Goal: Information Seeking & Learning: Compare options

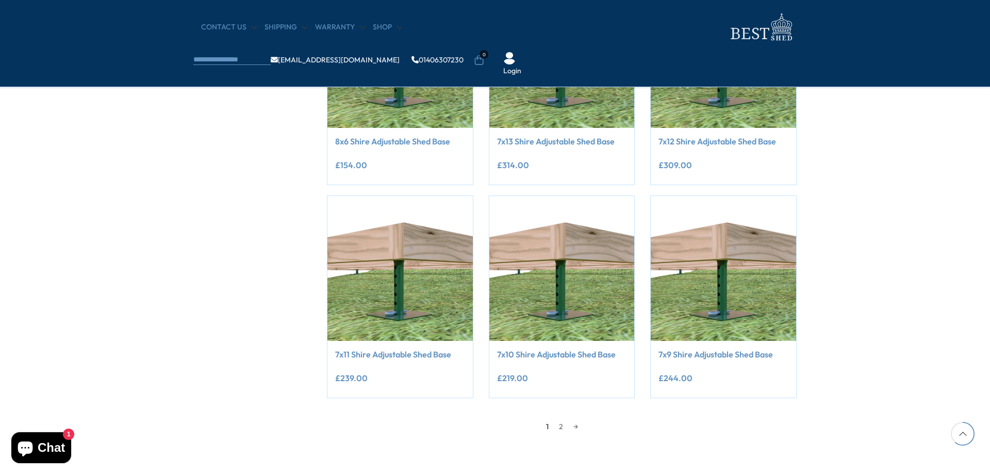
scroll to position [773, 0]
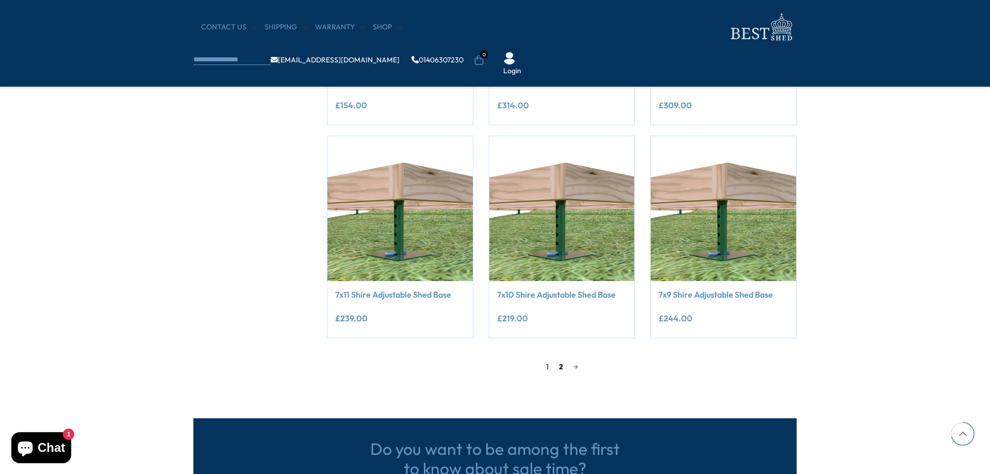
click at [556, 368] on link "2" at bounding box center [561, 366] width 14 height 15
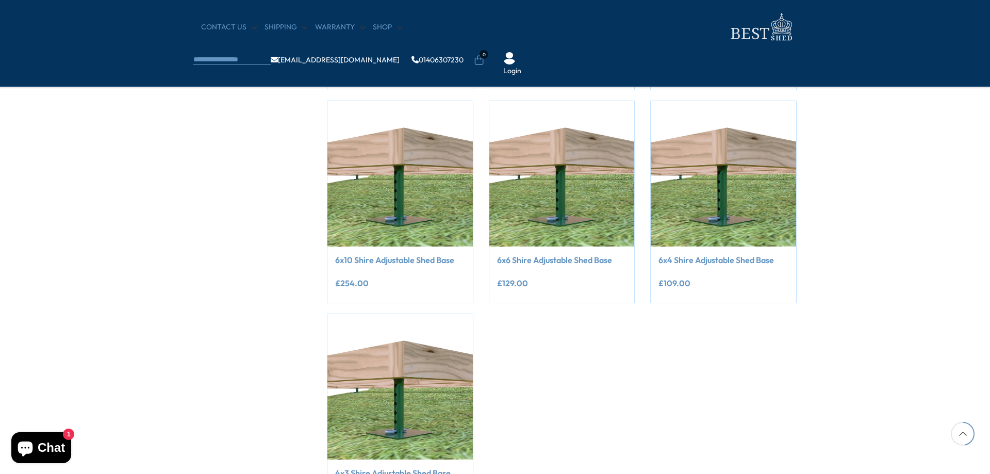
scroll to position [403, 0]
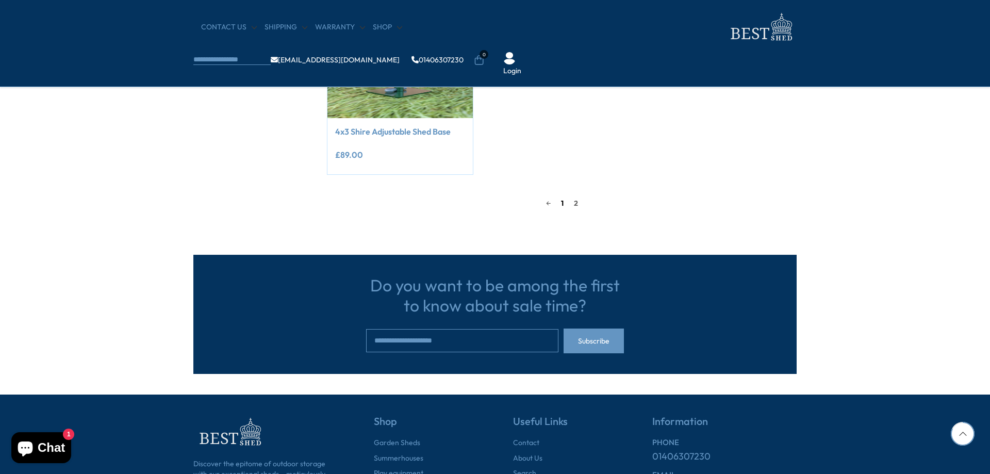
click at [562, 202] on link "1" at bounding box center [562, 202] width 13 height 15
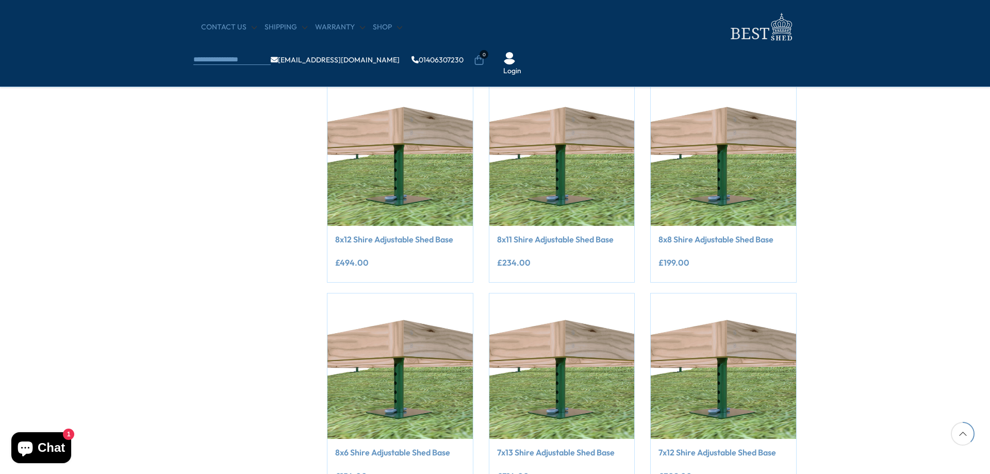
scroll to position [454, 0]
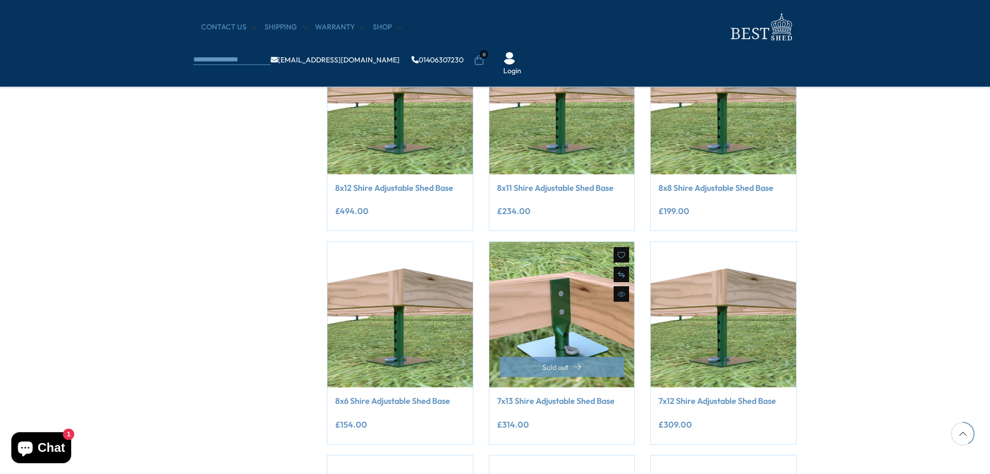
click at [580, 324] on img at bounding box center [561, 314] width 145 height 145
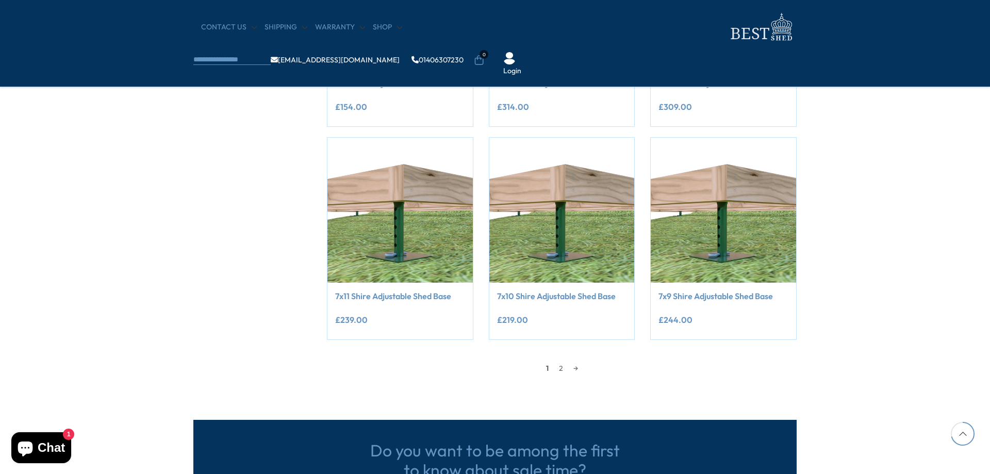
scroll to position [773, 0]
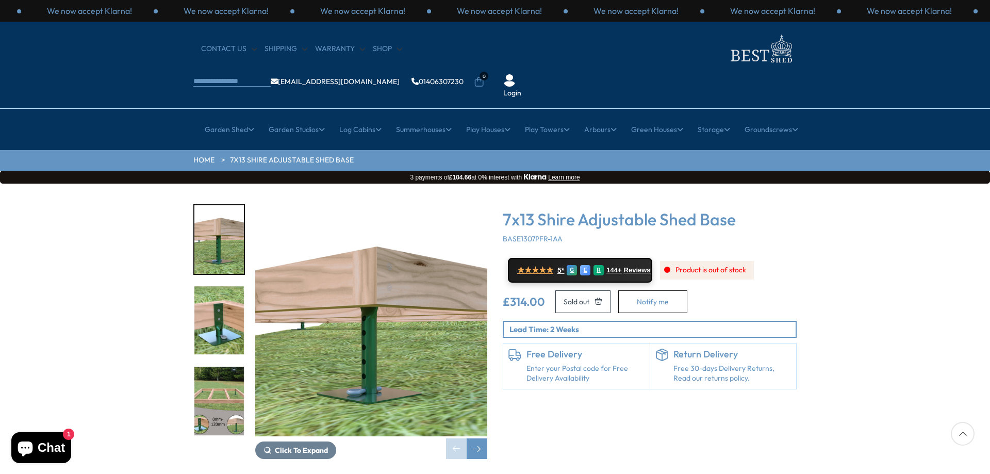
click at [207, 286] on img "2 / 5" at bounding box center [219, 320] width 50 height 69
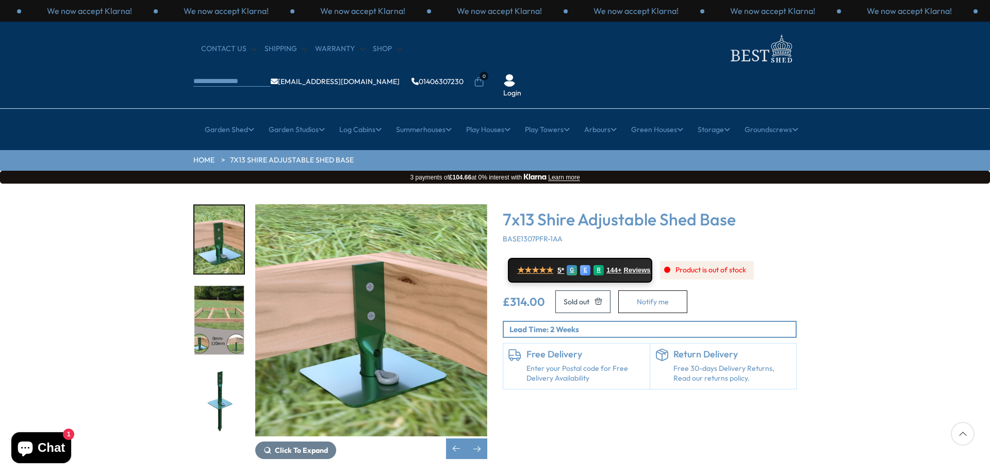
click at [234, 367] on img "4 / 5" at bounding box center [219, 401] width 50 height 69
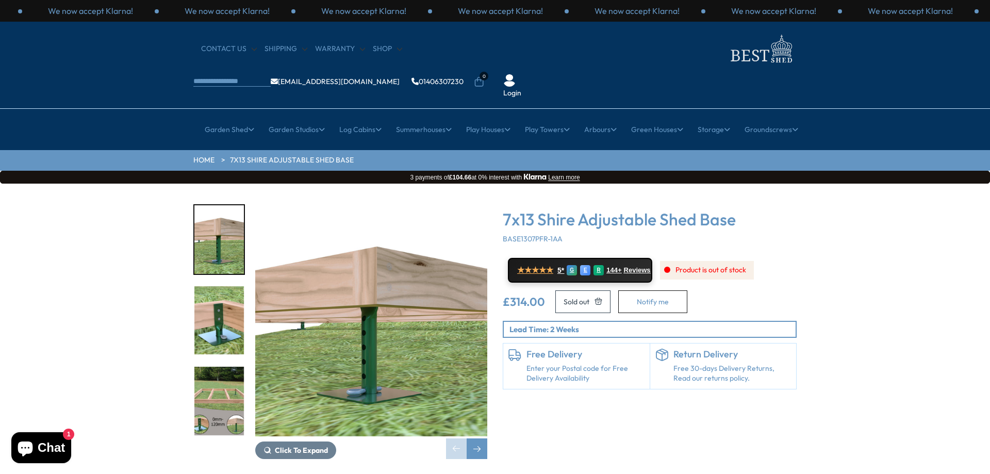
scroll to position [103, 0]
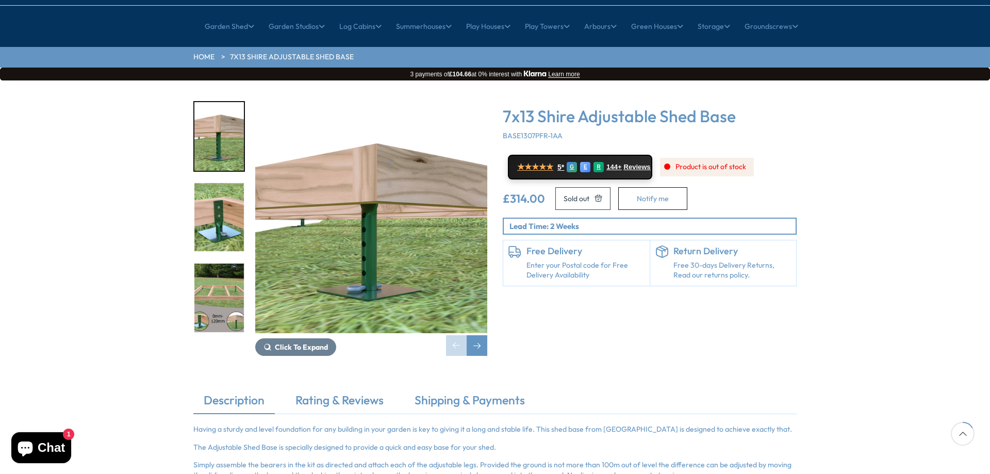
click at [222, 278] on img "3 / 5" at bounding box center [219, 297] width 50 height 69
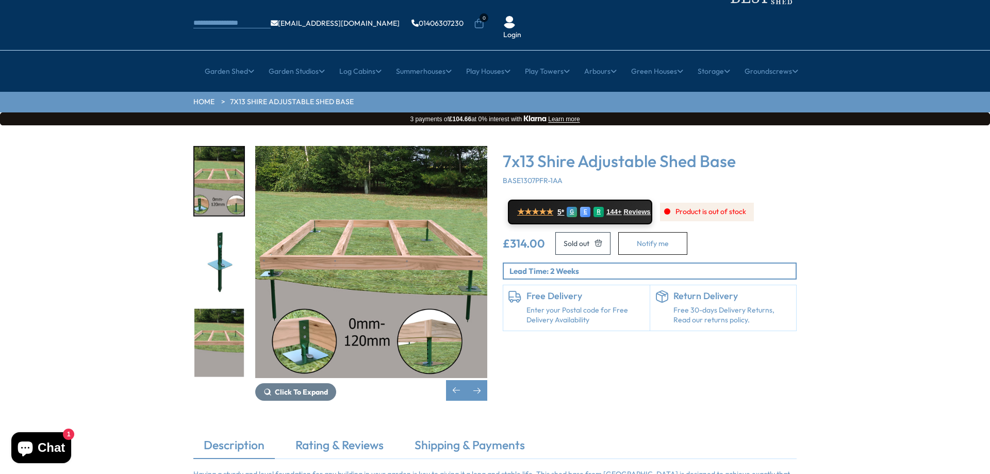
scroll to position [0, 0]
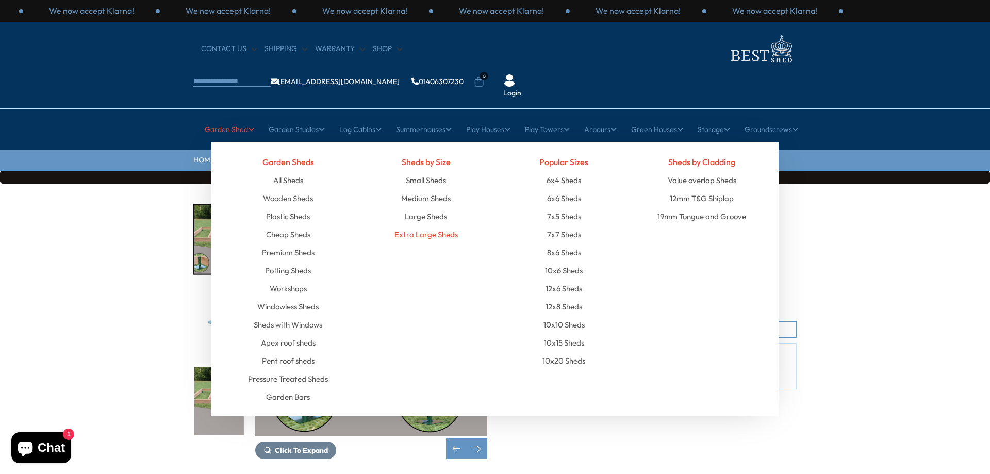
click at [450, 225] on link "Extra Large Sheds" at bounding box center [425, 234] width 63 height 18
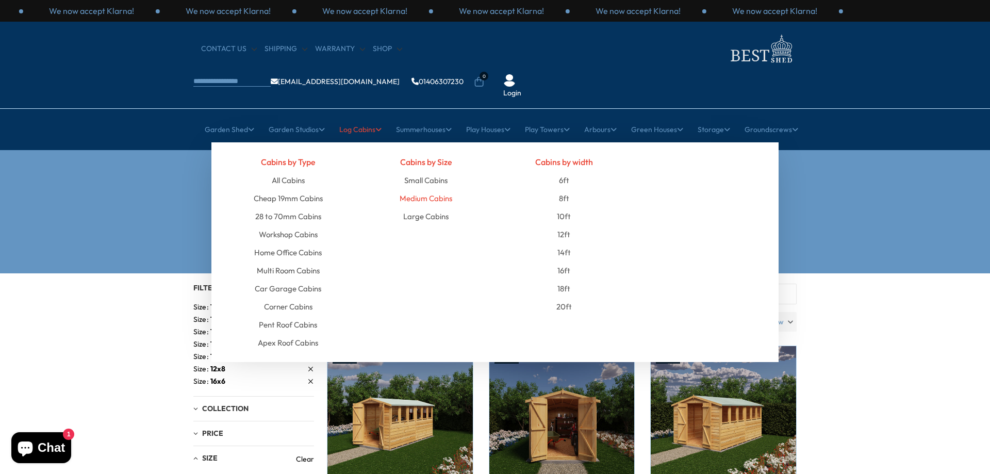
click at [413, 189] on link "Medium Cabins" at bounding box center [426, 198] width 53 height 18
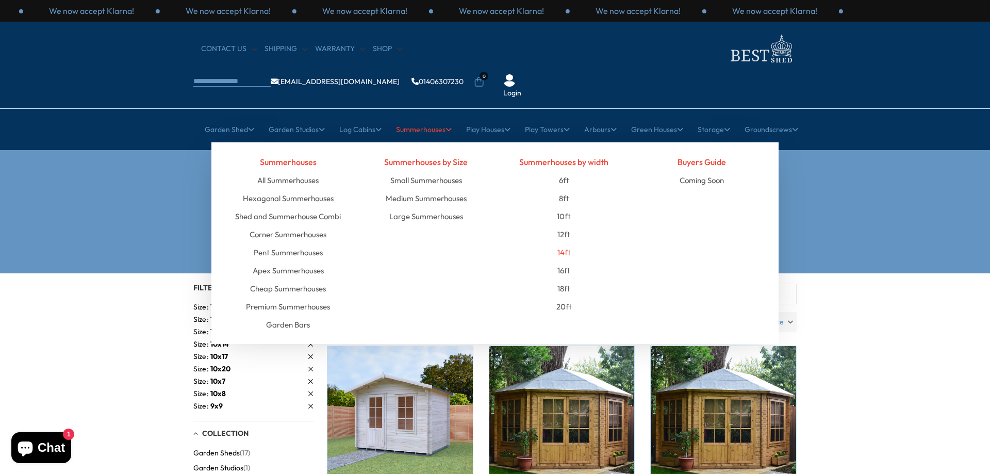
click at [570, 243] on link "14ft" at bounding box center [563, 252] width 13 height 18
click at [562, 243] on link "14ft" at bounding box center [563, 252] width 13 height 18
click at [566, 243] on link "14ft" at bounding box center [563, 252] width 13 height 18
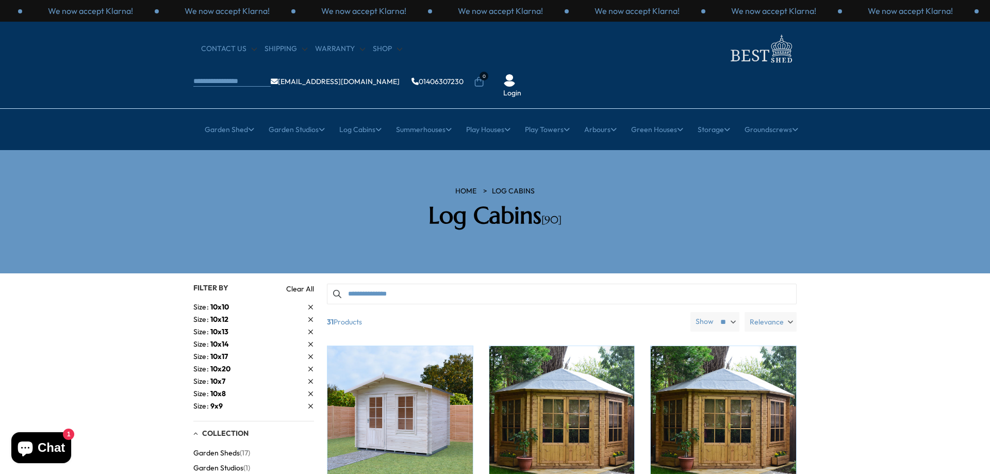
click at [221, 339] on span "10x14" at bounding box center [219, 343] width 19 height 9
click at [224, 339] on span "10x17" at bounding box center [219, 343] width 18 height 9
click at [224, 339] on span "10x20" at bounding box center [220, 343] width 20 height 9
drag, startPoint x: 405, startPoint y: 279, endPoint x: 416, endPoint y: 267, distance: 16.8
